Goal: Use online tool/utility: Utilize a website feature to perform a specific function

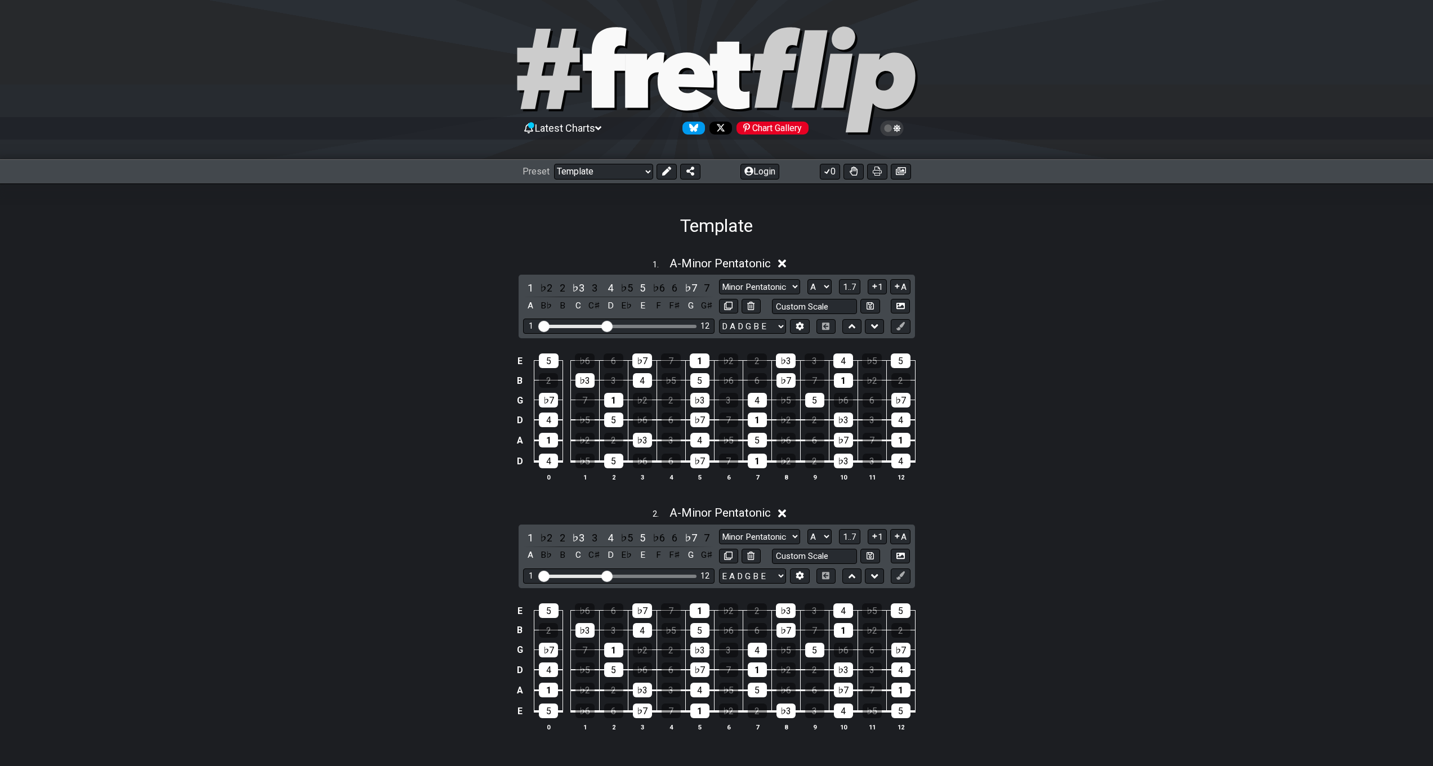
select select "/023368238200"
select select "A"
click at [691, 264] on span "A - Minor Pentatonic" at bounding box center [720, 264] width 101 height 14
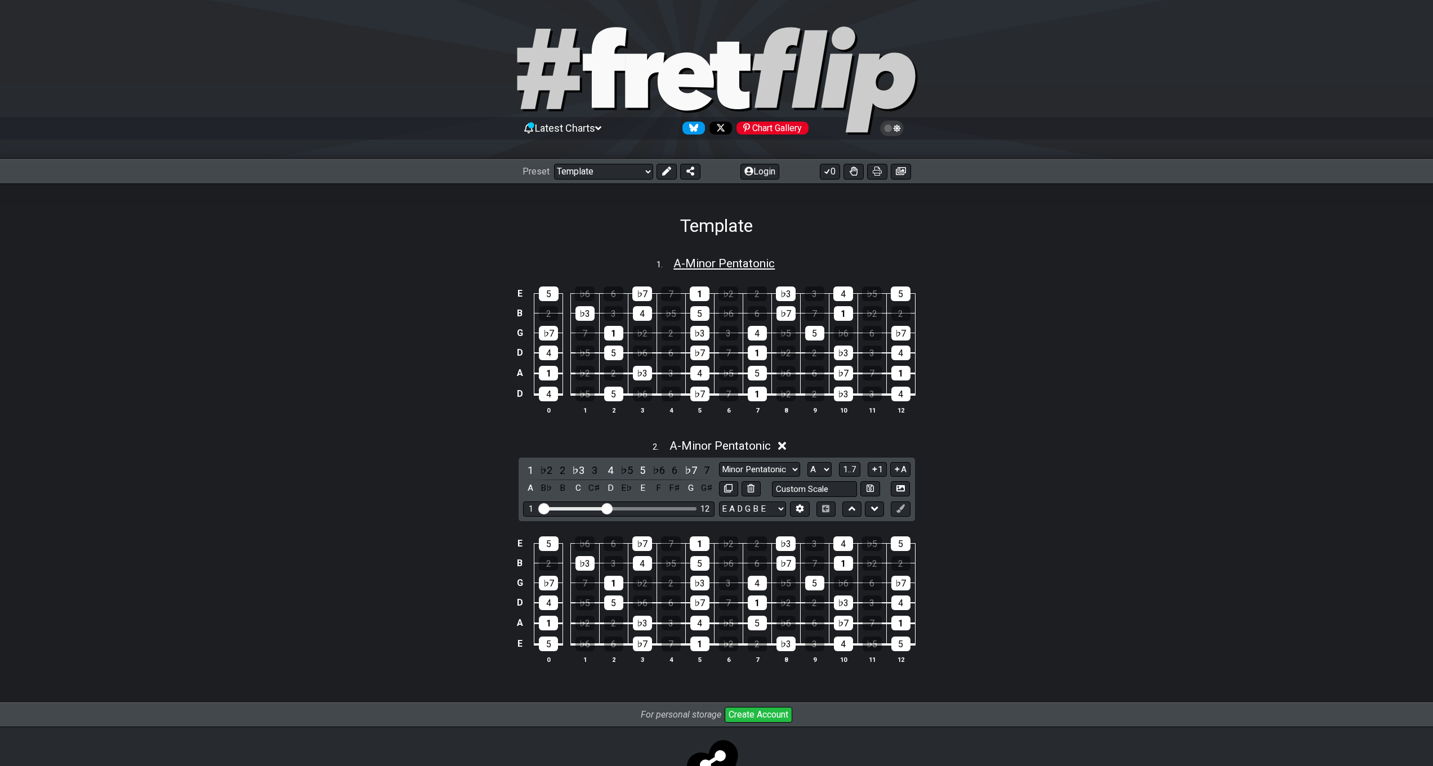
click at [701, 265] on span "A - Minor Pentatonic" at bounding box center [723, 264] width 101 height 14
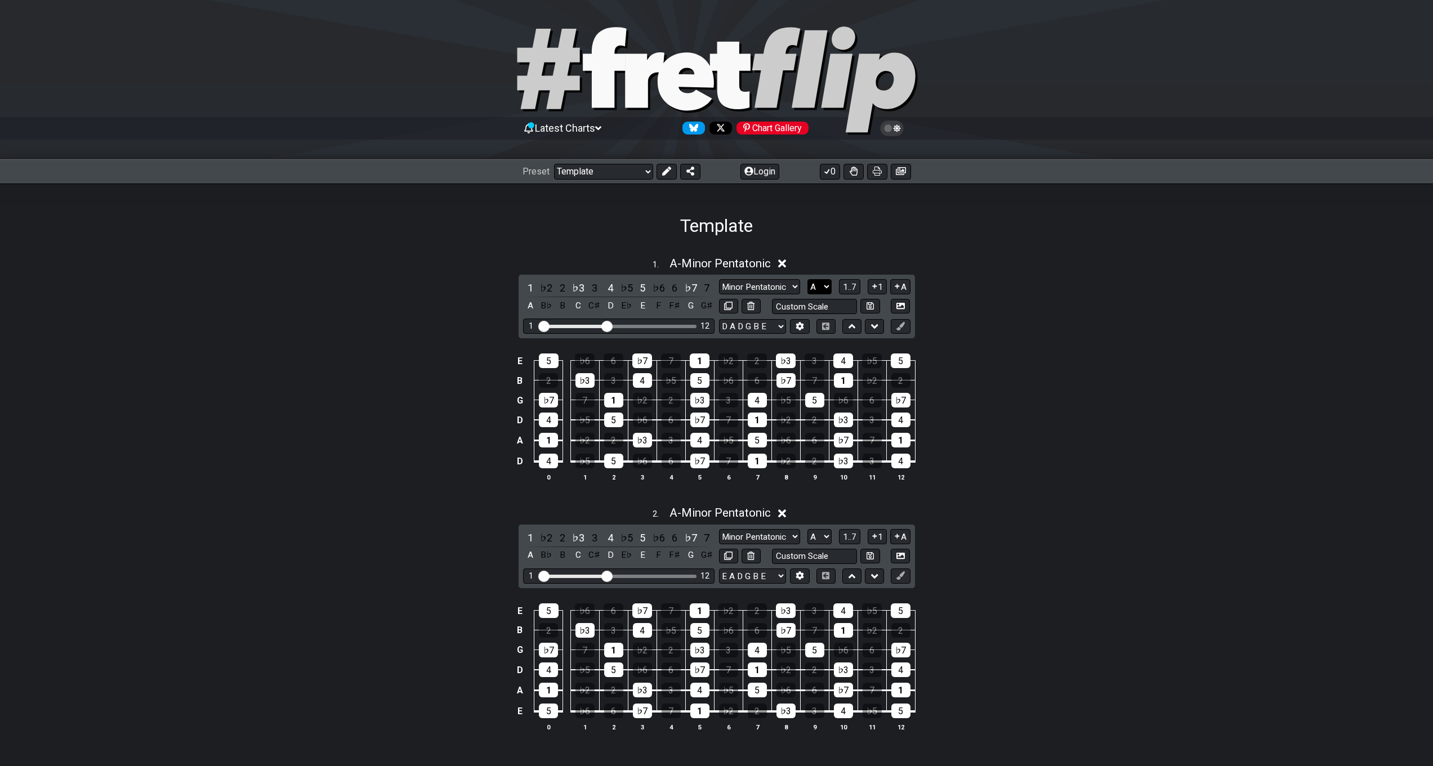
click at [823, 289] on select "A♭ A A♯ B♭ B C C♯ D♭ D D♯ E♭ E F F♯ G♭ G G♯" at bounding box center [820, 286] width 24 height 15
select select "D"
click at [808, 279] on select "A♭ A A♯ B♭ B C C♯ D♭ D D♯ E♭ E F F♯ G♭ G G♯" at bounding box center [820, 286] width 24 height 15
drag, startPoint x: 605, startPoint y: 327, endPoint x: 699, endPoint y: 335, distance: 94.4
click at [699, 325] on input "Visible fret range" at bounding box center [619, 325] width 160 height 0
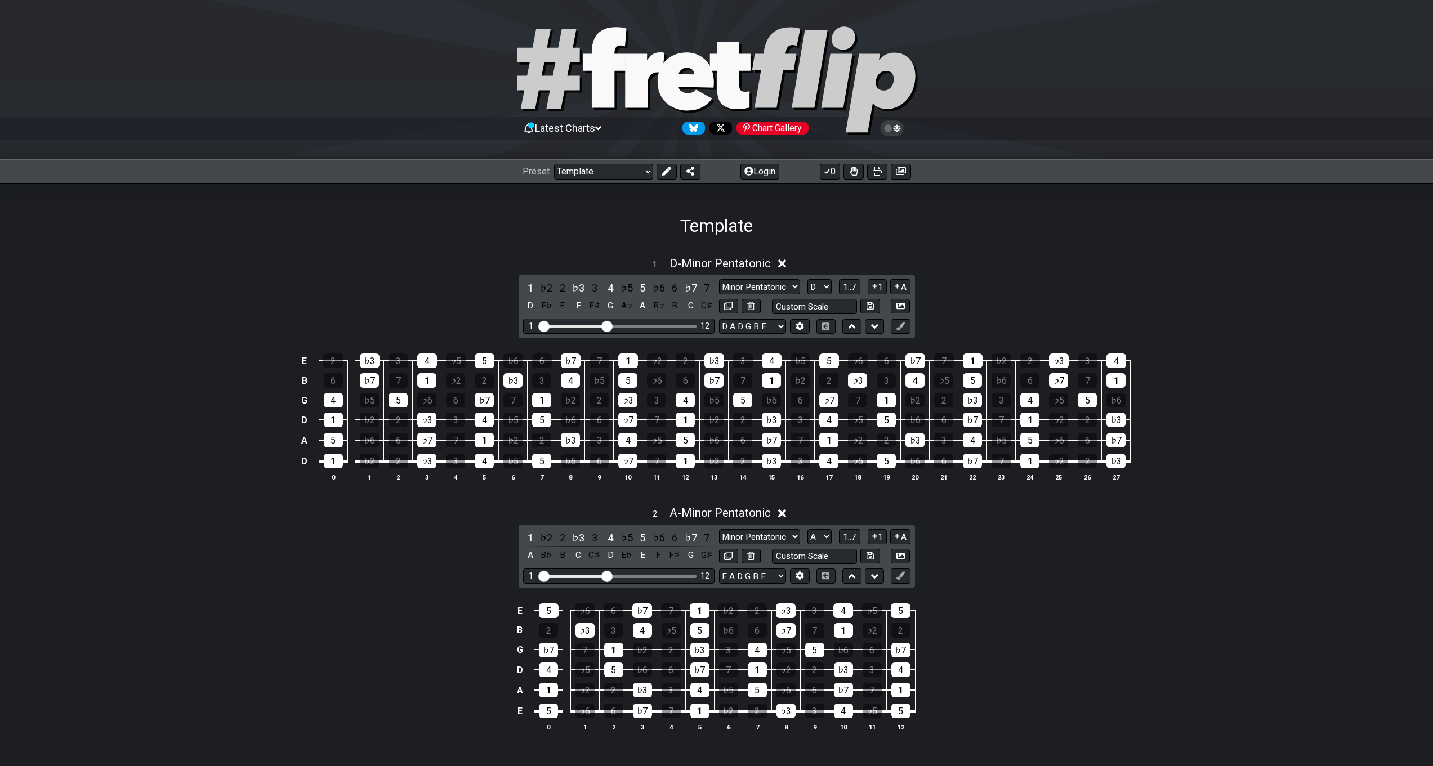
drag, startPoint x: 695, startPoint y: 327, endPoint x: 604, endPoint y: 331, distance: 90.7
click at [604, 325] on input "Visible fret range" at bounding box center [619, 325] width 160 height 0
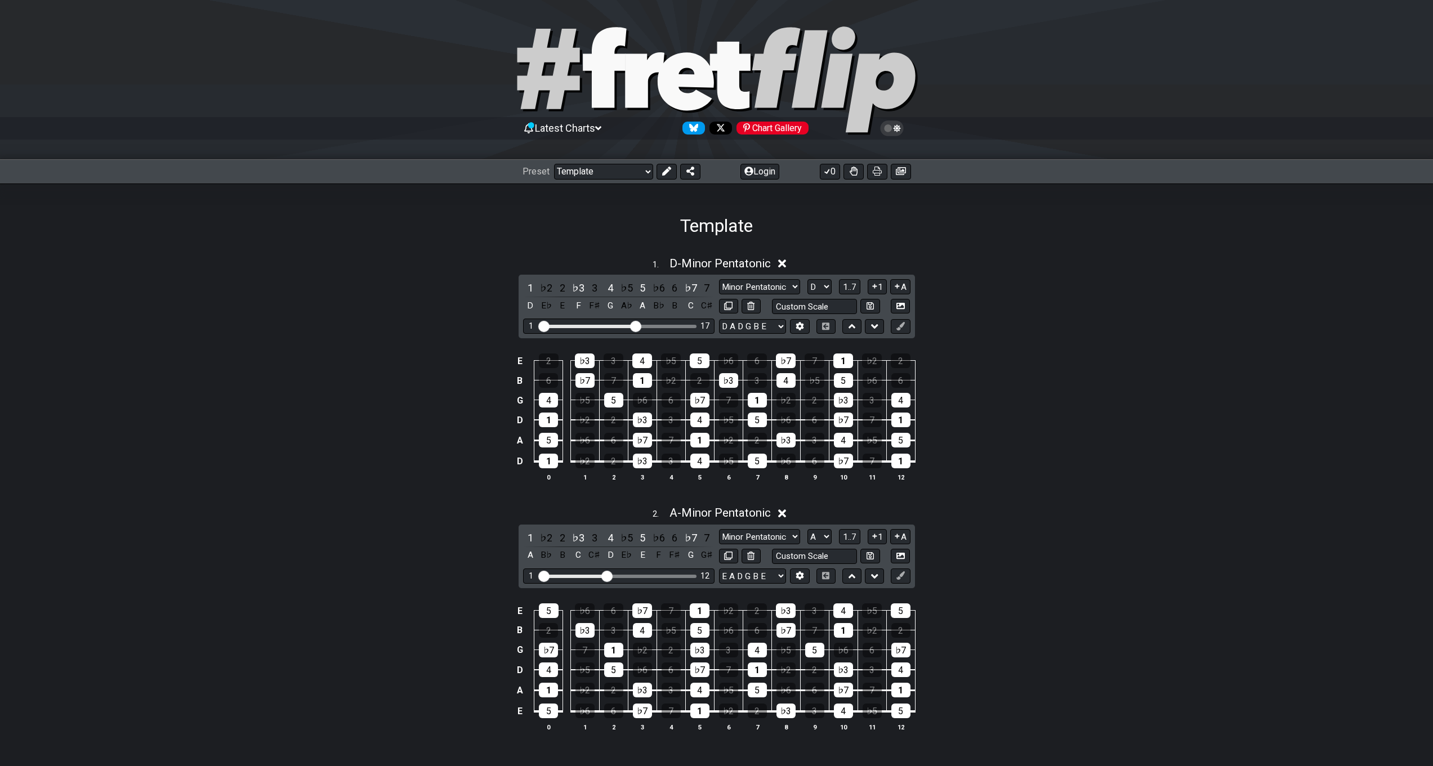
drag, startPoint x: 606, startPoint y: 326, endPoint x: 635, endPoint y: 334, distance: 30.5
click at [635, 325] on input "Visible fret range" at bounding box center [619, 325] width 160 height 0
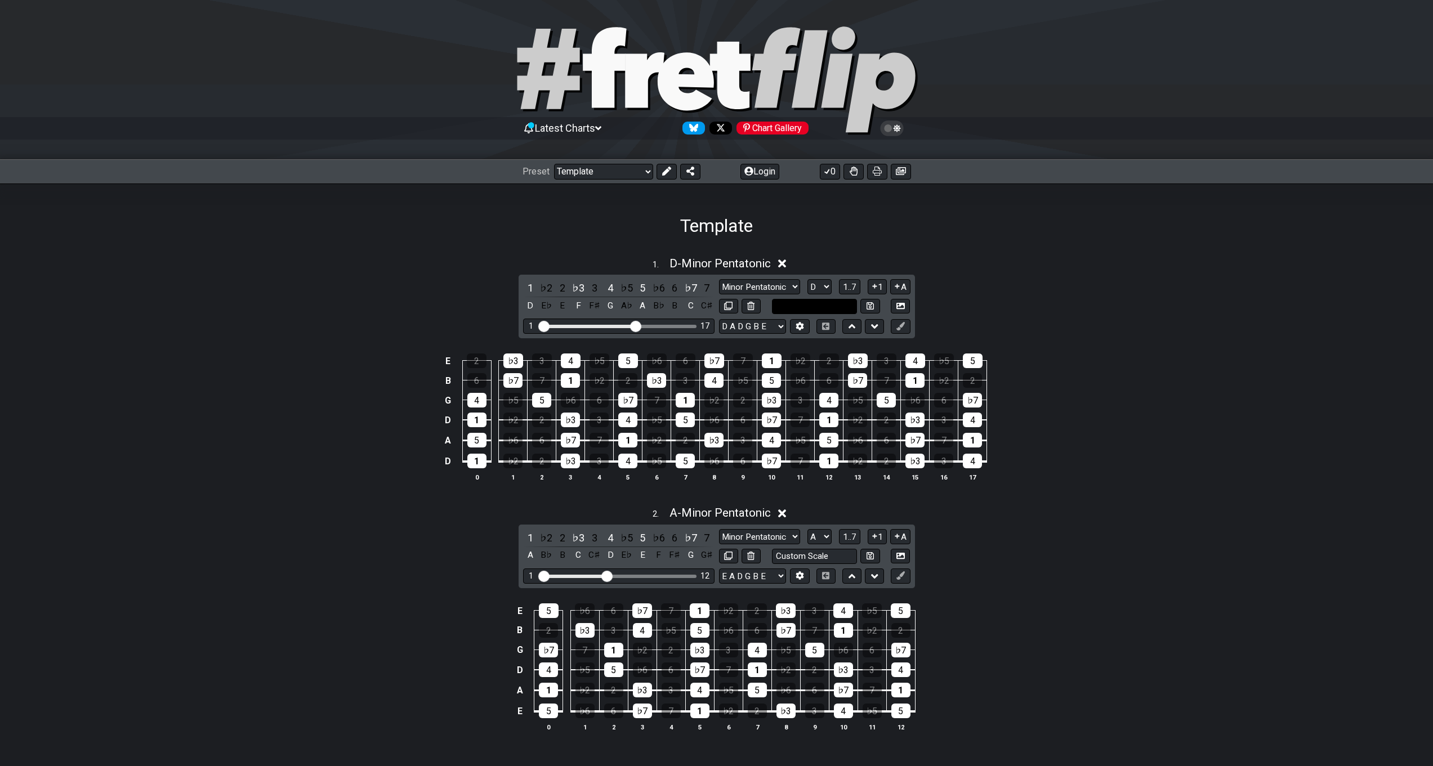
click at [840, 307] on input "text" at bounding box center [815, 306] width 86 height 15
type input "Custom Scale"
click at [545, 306] on div "E♭" at bounding box center [546, 305] width 15 height 15
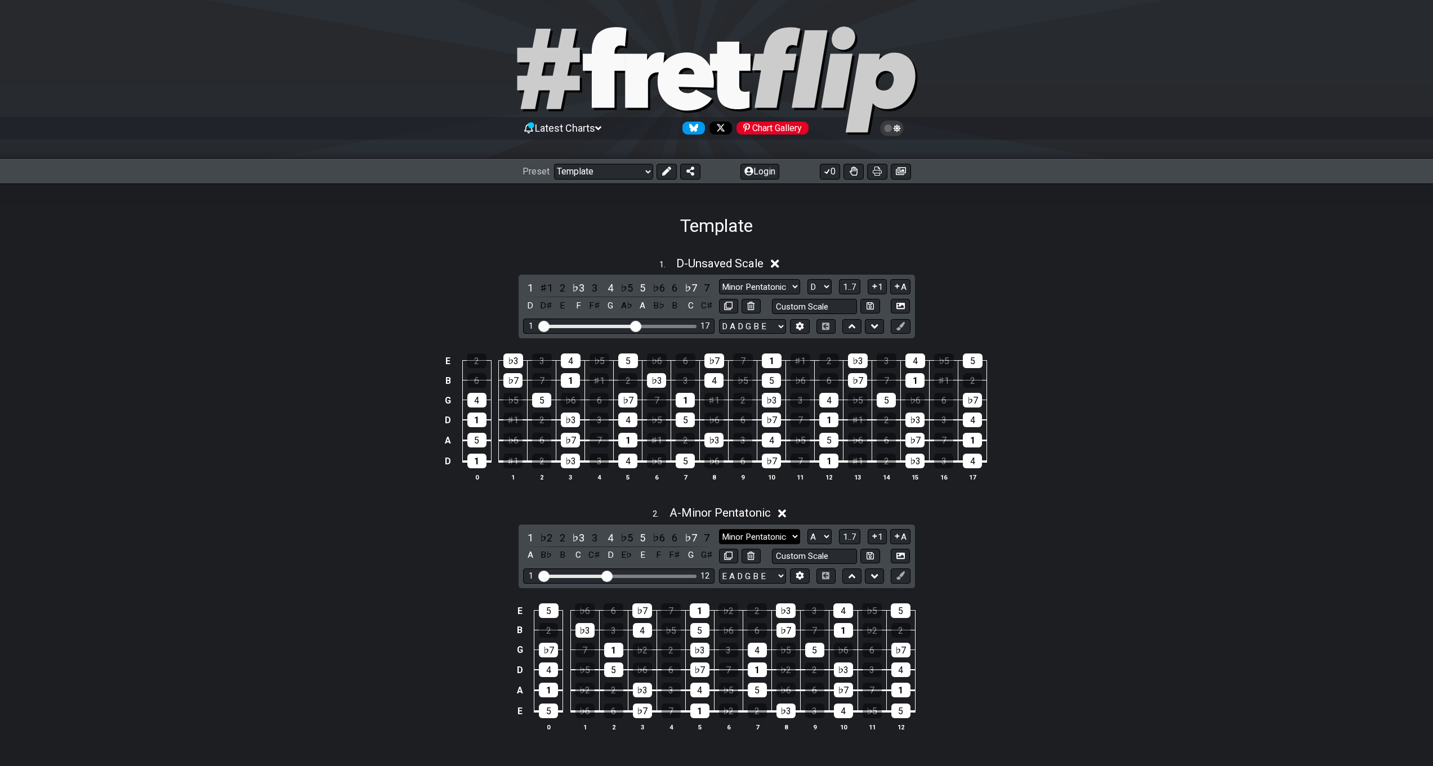
click at [793, 537] on select "Minor Pentatonic Root Minor Pentatonic Major Pentatonic Minor Blues Major Blues…" at bounding box center [759, 536] width 81 height 15
select select "Phrygian"
click at [719, 529] on select "Minor Pentatonic Root Minor Pentatonic Major Pentatonic Minor Blues Major Blues…" at bounding box center [759, 536] width 81 height 15
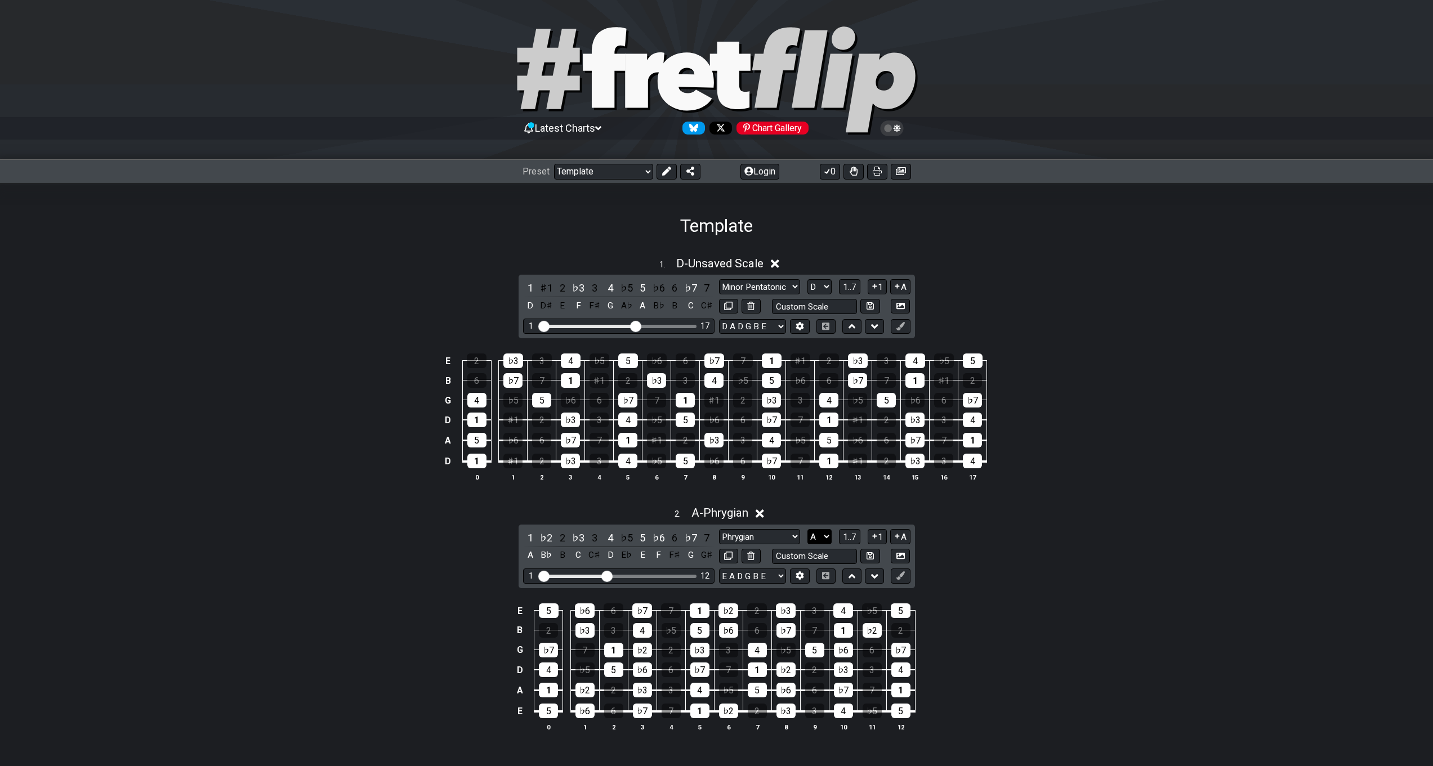
click at [830, 536] on select "A♭ A A♯ B♭ B C C♯ D♭ D D♯ E♭ E F F♯ G♭ G G♯" at bounding box center [820, 536] width 24 height 15
select select "D"
click at [808, 529] on select "A♭ A A♯ B♭ B C C♯ D♭ D D♯ E♭ E F F♯ G♭ G G♯" at bounding box center [820, 536] width 24 height 15
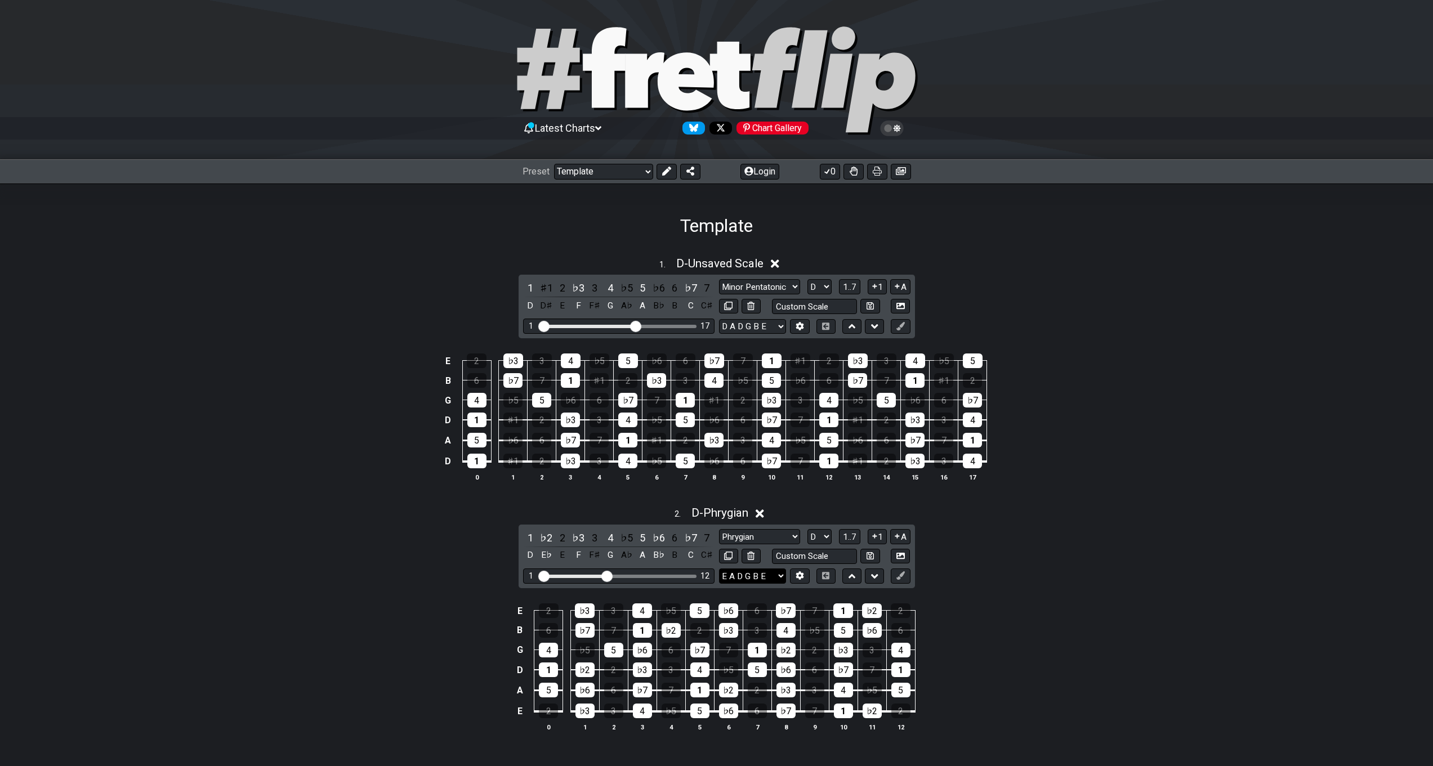
click at [780, 574] on select "E A D G B E E A D G B E E A D G B E B E A D F♯ B A D G C E A D A D G B E E♭ A♭ …" at bounding box center [752, 576] width 67 height 15
select select "D A D G B E"
click at [719, 569] on select "E A D G B E E A D G B E E A D G B E B E A D F♯ B A D G C E A D A D G B E E♭ A♭ …" at bounding box center [752, 576] width 67 height 15
drag, startPoint x: 609, startPoint y: 574, endPoint x: 635, endPoint y: 581, distance: 26.4
click at [635, 576] on input "Visible fret range" at bounding box center [619, 576] width 160 height 0
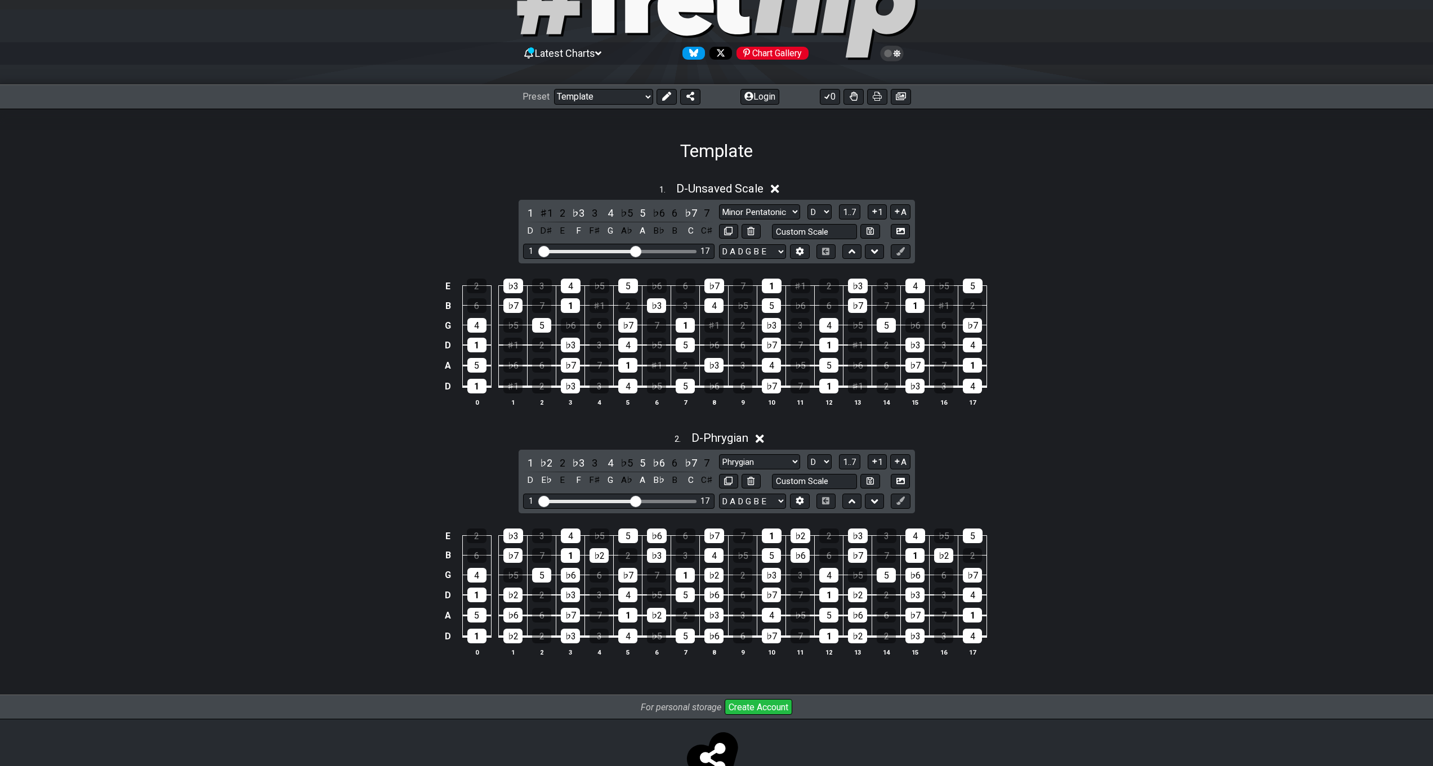
scroll to position [113, 0]
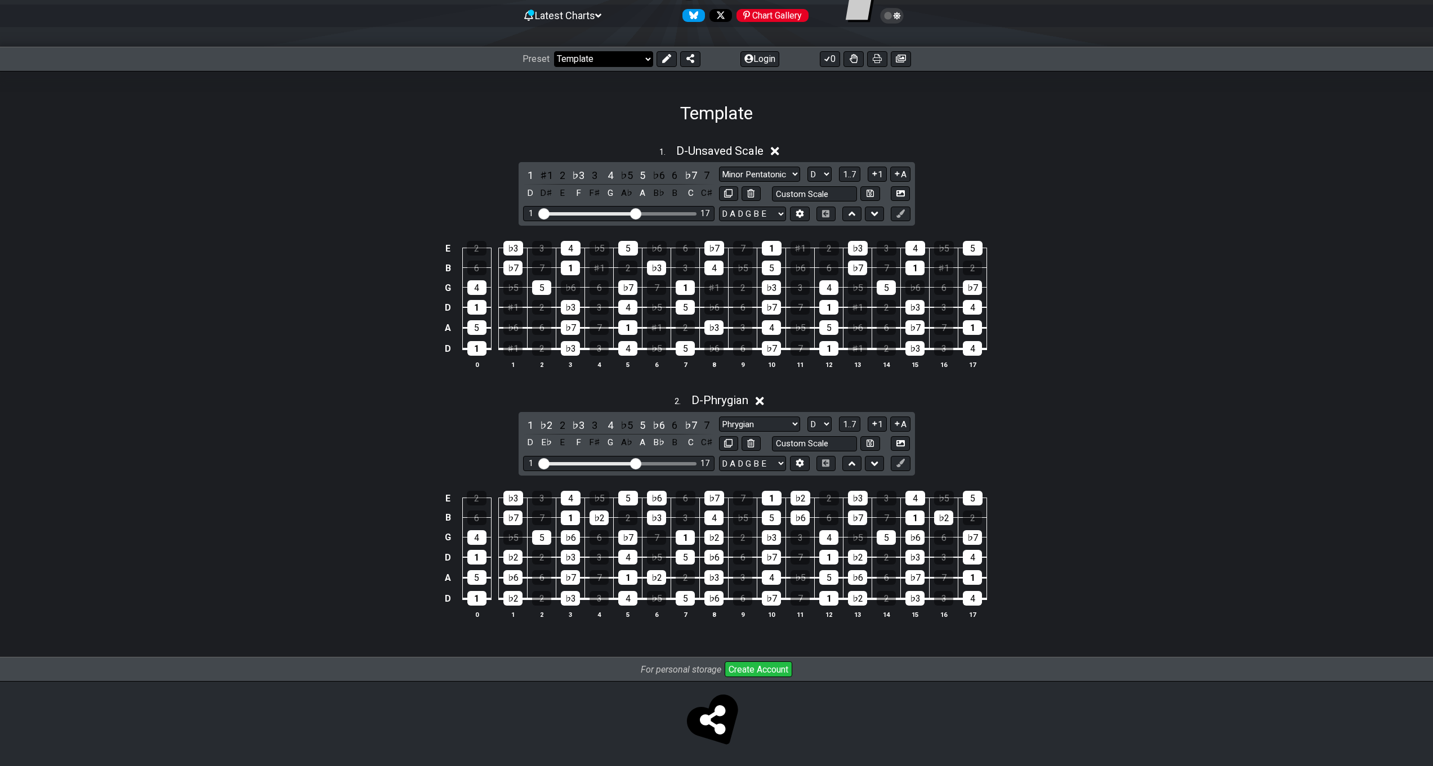
click at [645, 63] on select "Welcome to #fretflip! Template Custom Preset Minor Pentatonic Major Pentatonic …" at bounding box center [603, 59] width 99 height 16
click at [554, 51] on select "Welcome to #fretflip! Template Custom Preset Minor Pentatonic Major Pentatonic …" at bounding box center [603, 59] width 99 height 16
select select "/023368238200"
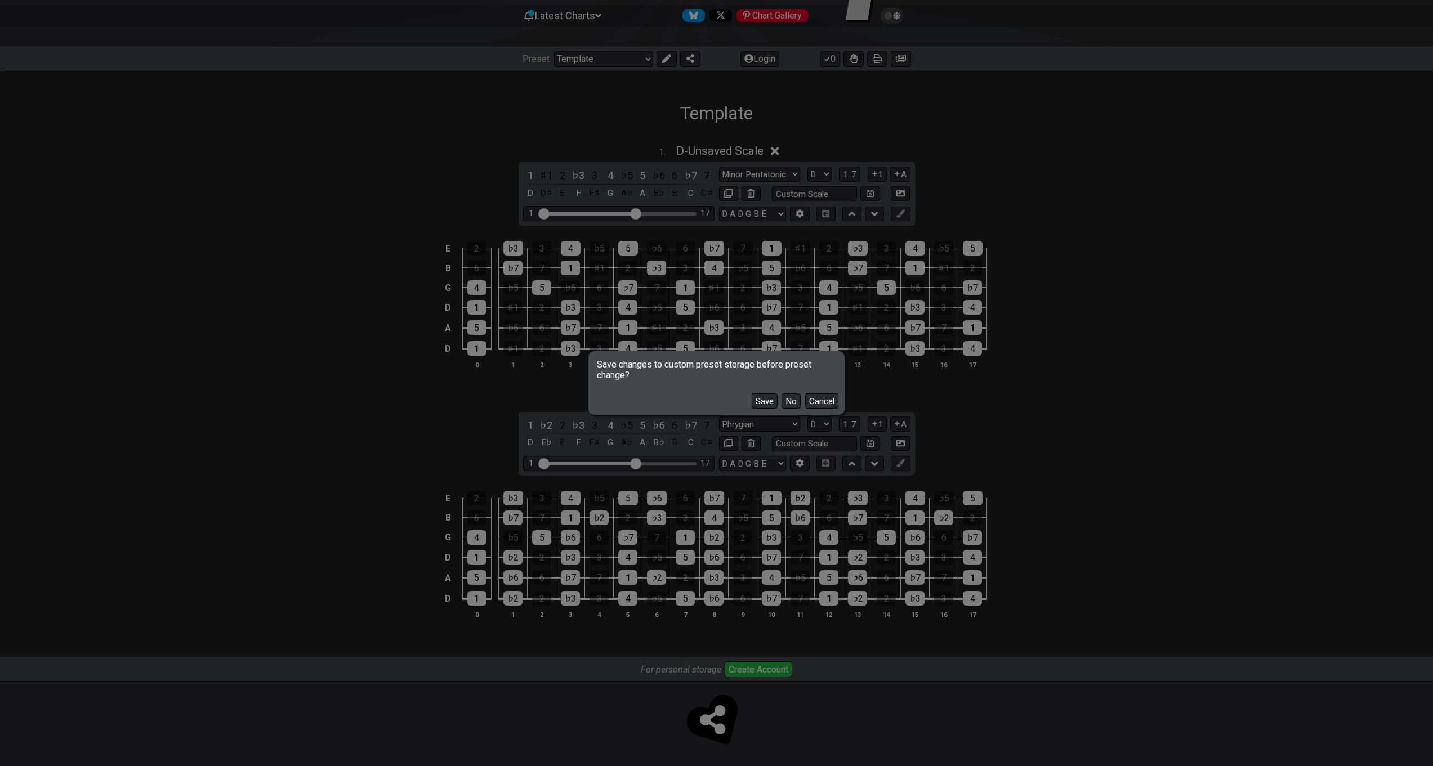
click at [818, 405] on button "Cancel" at bounding box center [821, 401] width 33 height 15
